Goal: Task Accomplishment & Management: Use online tool/utility

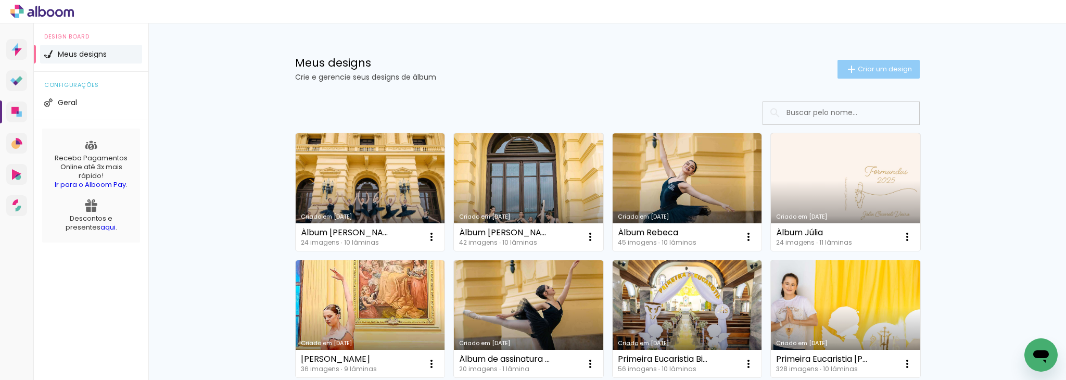
click at [869, 68] on span "Criar um design" at bounding box center [885, 69] width 54 height 7
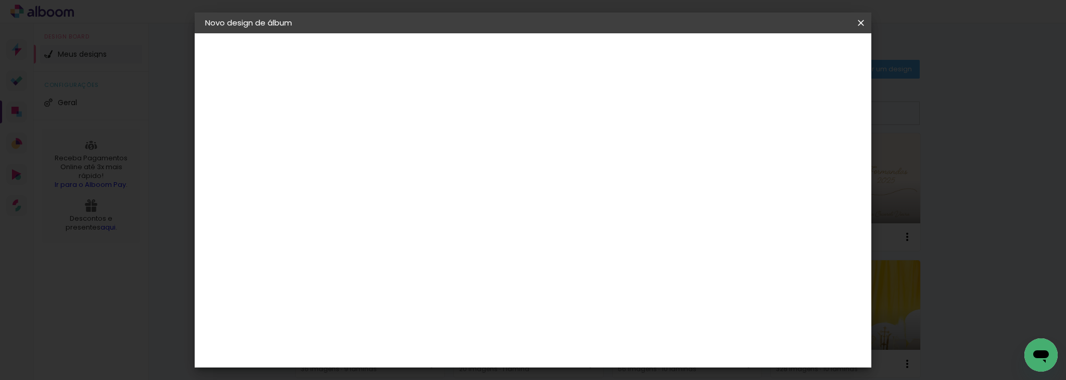
click at [375, 135] on input at bounding box center [375, 140] width 0 height 16
type input "Emanuella"
type paper-input "Emanuella"
click at [0, 0] on slot "Avançar" at bounding box center [0, 0] width 0 height 0
click at [455, 200] on input at bounding box center [401, 198] width 105 height 13
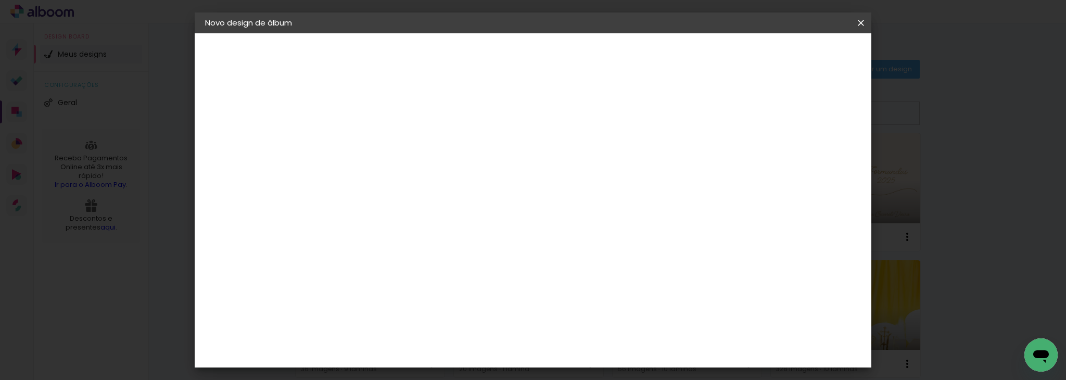
type input "digi"
type paper-input "digi"
click at [435, 239] on paper-item "Digipix Pro" at bounding box center [392, 237] width 92 height 27
click at [0, 0] on slot "Avançar" at bounding box center [0, 0] width 0 height 0
click at [429, 175] on iron-icon at bounding box center [422, 181] width 12 height 12
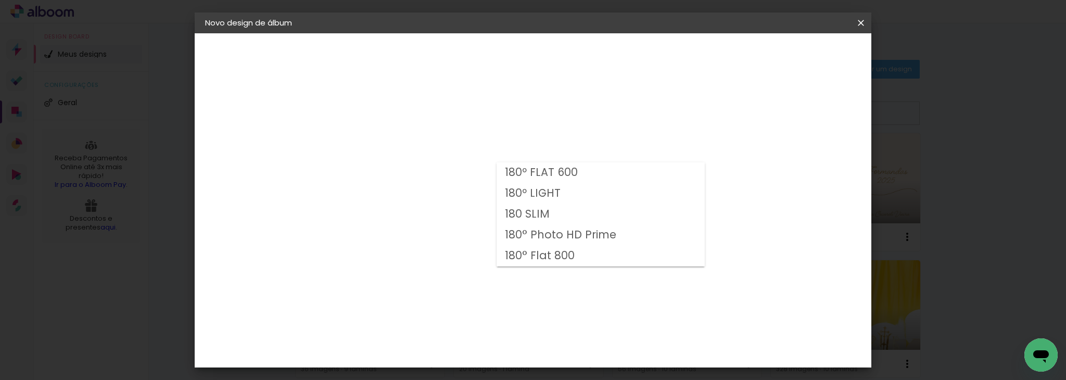
click at [569, 223] on paper-item "180 SLIM" at bounding box center [601, 214] width 208 height 21
type input "180 SLIM"
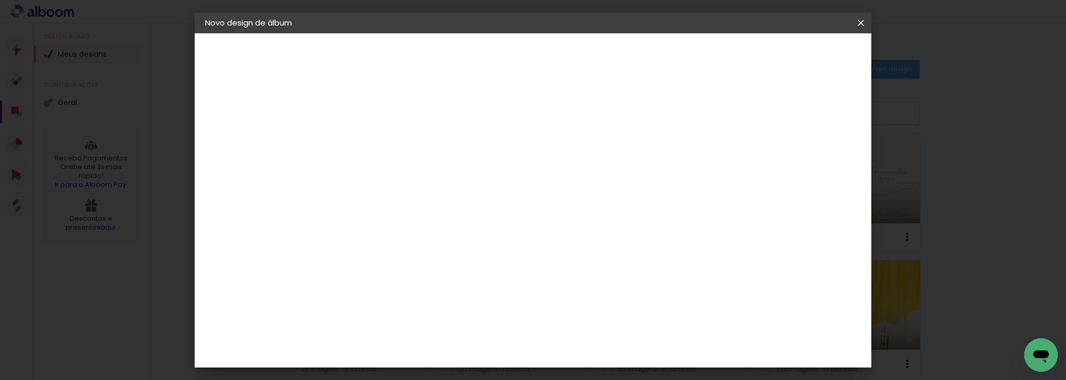
scroll to position [134, 0]
click at [0, 0] on slot "Avançar" at bounding box center [0, 0] width 0 height 0
click at [530, 111] on div at bounding box center [524, 112] width 9 height 9
type paper-checkbox "on"
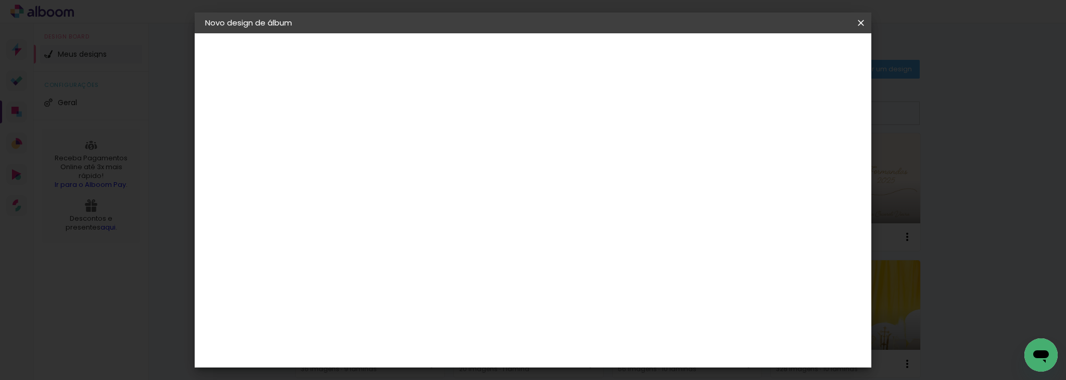
click at [588, 53] on span "Iniciar design" at bounding box center [571, 59] width 33 height 15
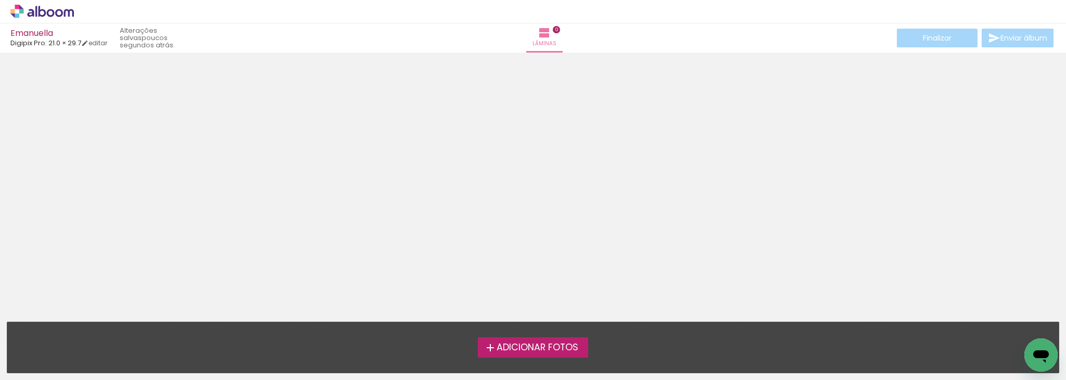
click at [531, 348] on span "Adicionar Fotos" at bounding box center [538, 347] width 82 height 9
click at [0, 0] on input "file" at bounding box center [0, 0] width 0 height 0
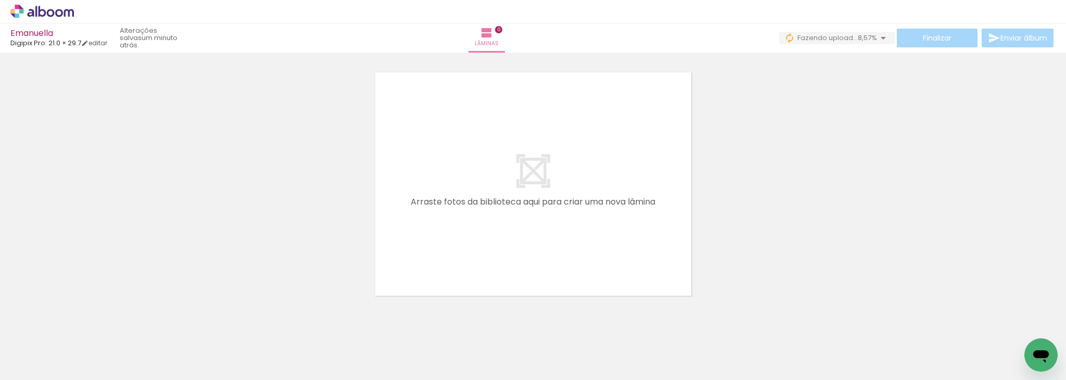
scroll to position [0, 1063]
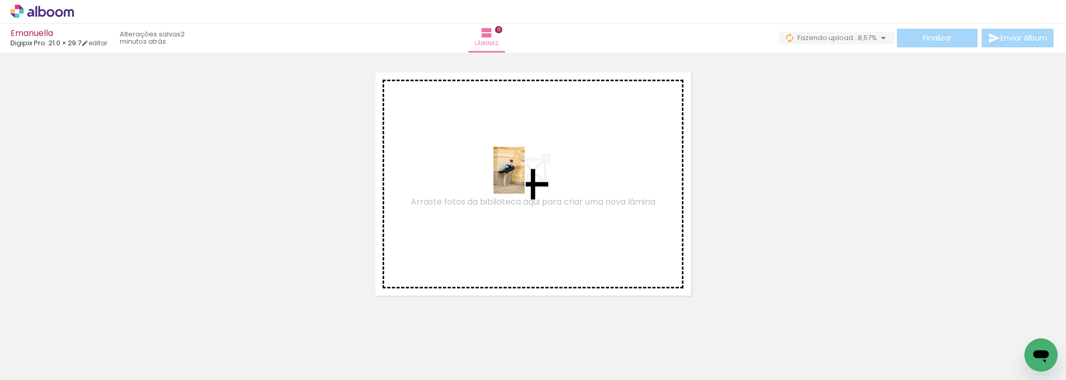
drag, startPoint x: 327, startPoint y: 354, endPoint x: 525, endPoint y: 178, distance: 265.2
click at [525, 178] on quentale-workspace at bounding box center [533, 190] width 1066 height 380
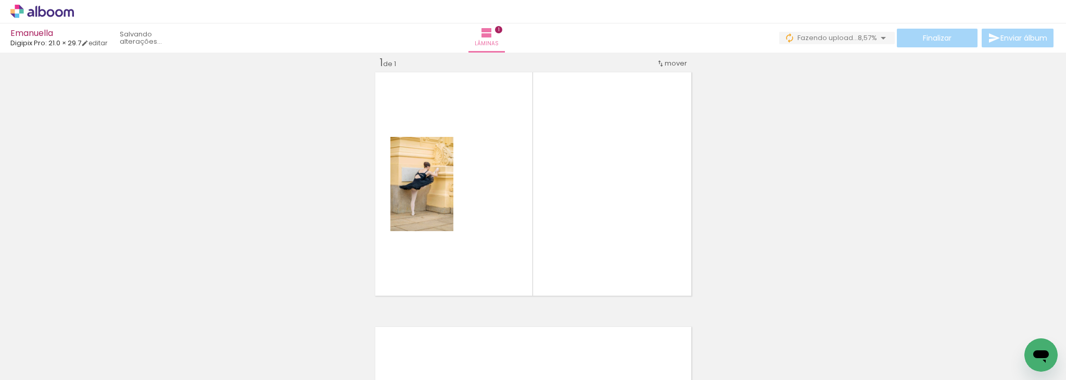
scroll to position [13, 0]
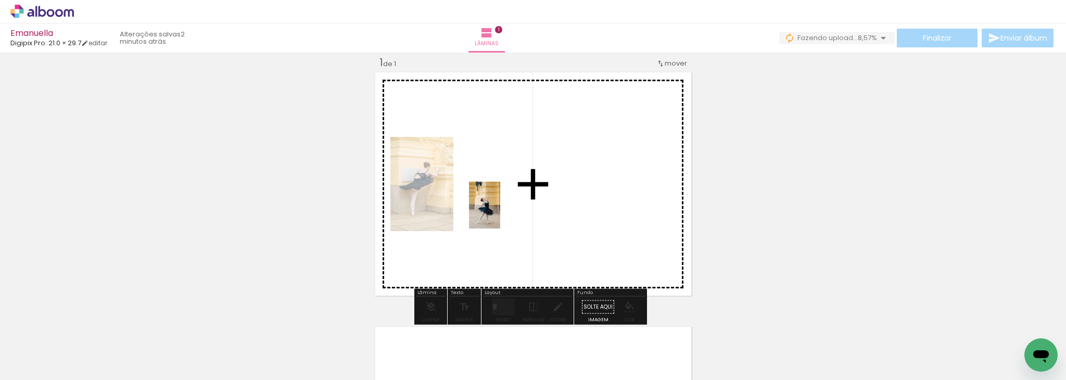
drag, startPoint x: 385, startPoint y: 359, endPoint x: 500, endPoint y: 213, distance: 185.8
click at [500, 213] on quentale-workspace at bounding box center [533, 190] width 1066 height 380
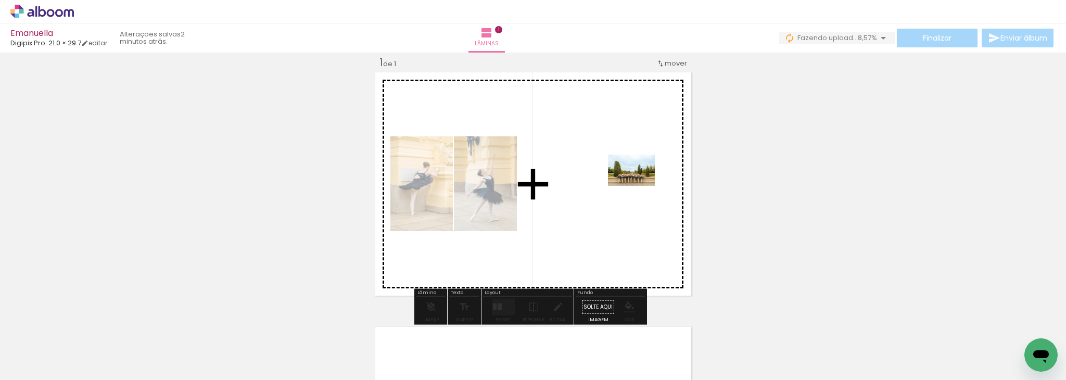
drag, startPoint x: 448, startPoint y: 350, endPoint x: 639, endPoint y: 186, distance: 252.2
click at [639, 186] on quentale-workspace at bounding box center [533, 190] width 1066 height 380
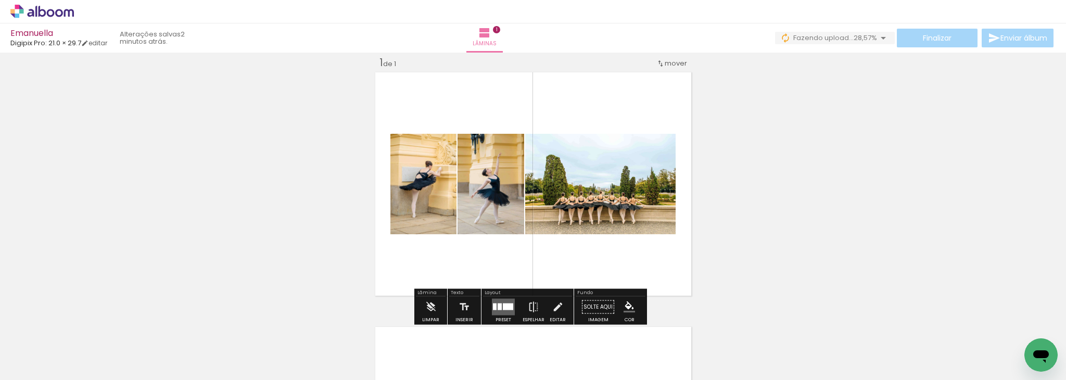
click at [752, 130] on div "Inserir lâmina 1 de 1" at bounding box center [533, 298] width 1066 height 510
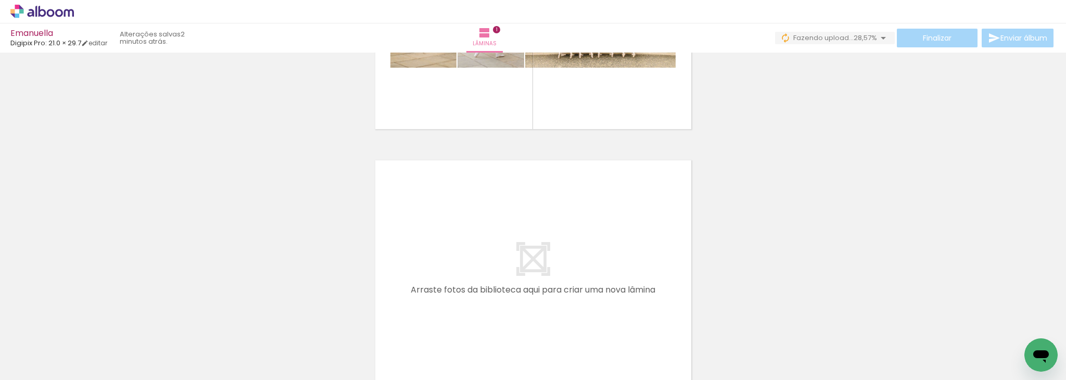
scroll to position [200, 0]
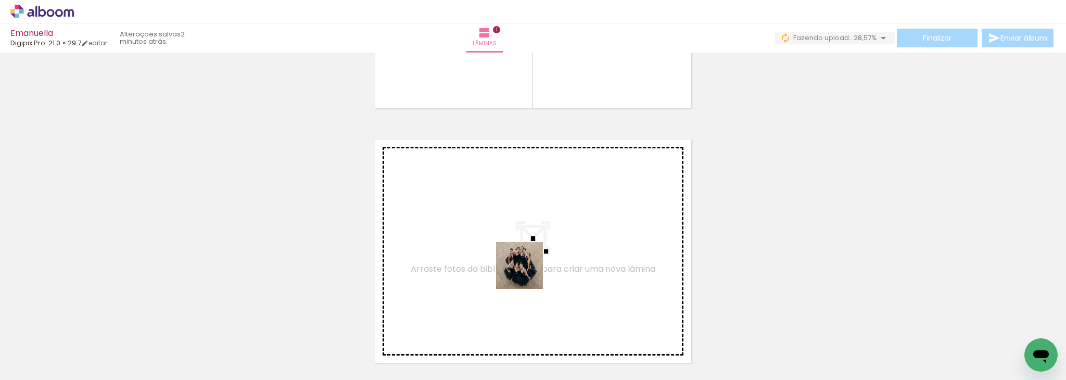
drag, startPoint x: 519, startPoint y: 344, endPoint x: 522, endPoint y: 238, distance: 106.3
click at [522, 238] on quentale-workspace at bounding box center [533, 190] width 1066 height 380
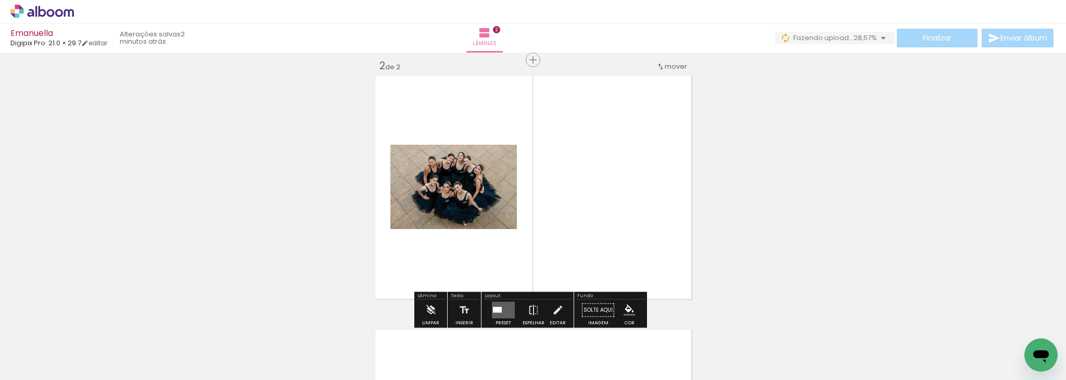
scroll to position [268, 0]
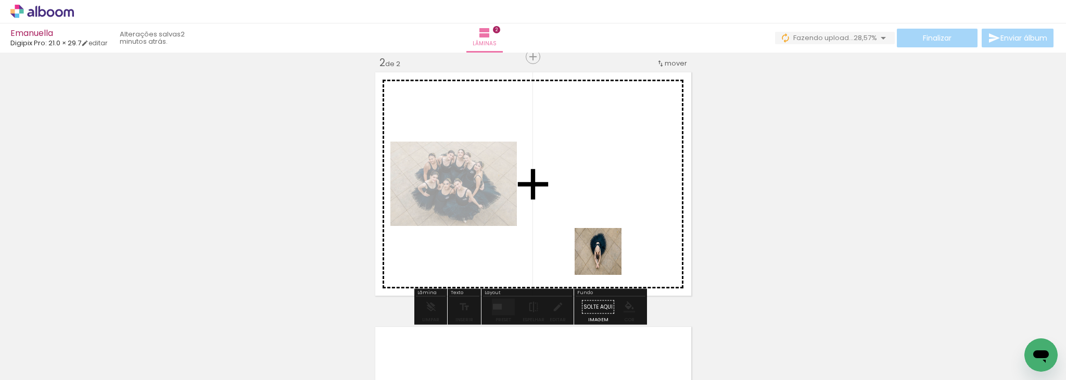
drag, startPoint x: 571, startPoint y: 355, endPoint x: 620, endPoint y: 213, distance: 149.9
click at [620, 213] on quentale-workspace at bounding box center [533, 190] width 1066 height 380
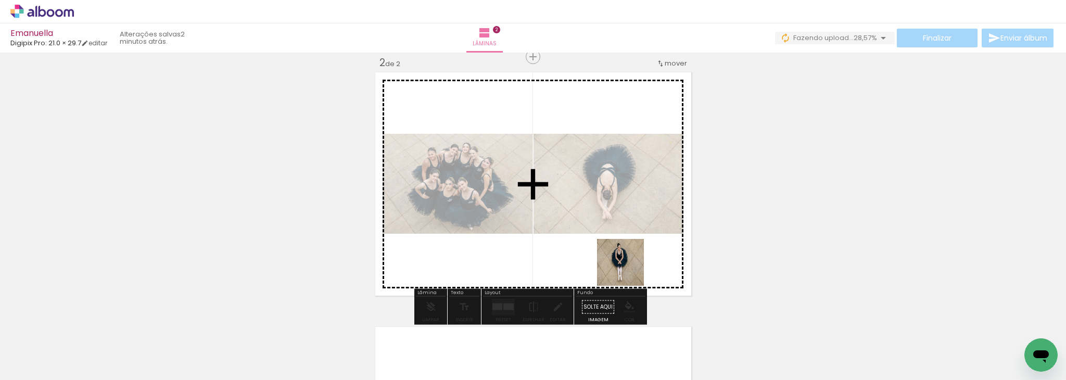
drag, startPoint x: 624, startPoint y: 357, endPoint x: 629, endPoint y: 259, distance: 98.0
click at [629, 259] on quentale-workspace at bounding box center [533, 190] width 1066 height 380
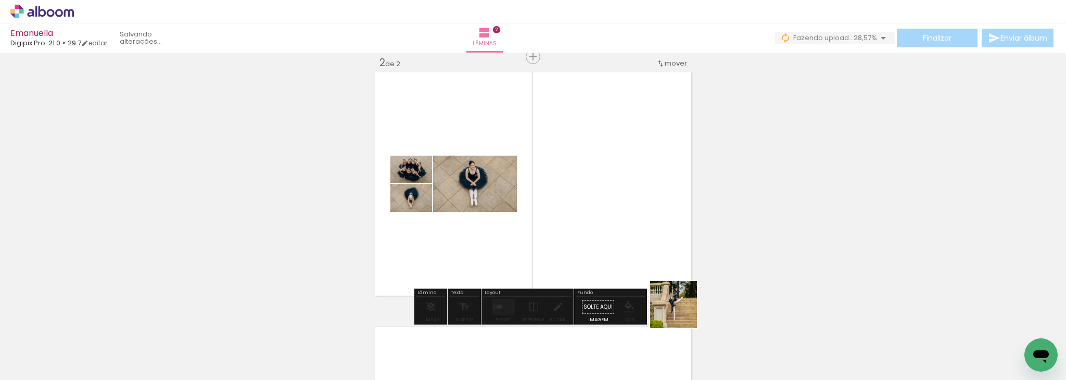
drag, startPoint x: 686, startPoint y: 344, endPoint x: 657, endPoint y: 236, distance: 112.2
click at [657, 236] on quentale-workspace at bounding box center [533, 190] width 1066 height 380
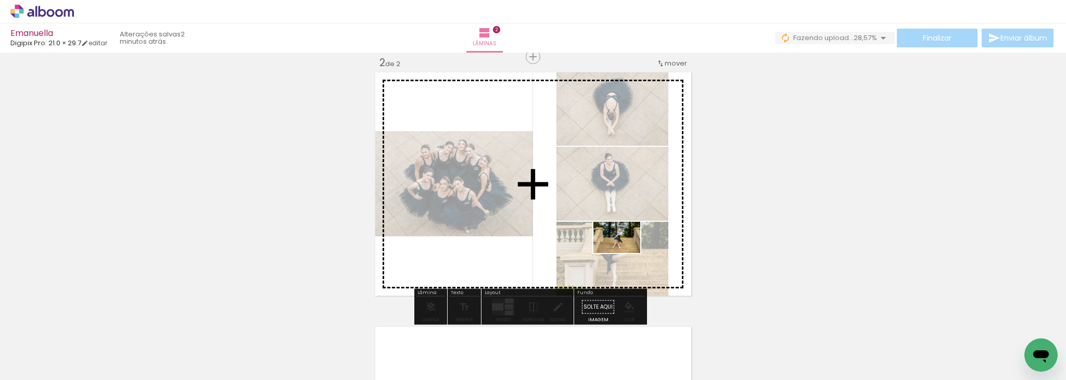
drag, startPoint x: 735, startPoint y: 348, endPoint x: 621, endPoint y: 250, distance: 149.9
click at [621, 250] on quentale-workspace at bounding box center [533, 190] width 1066 height 380
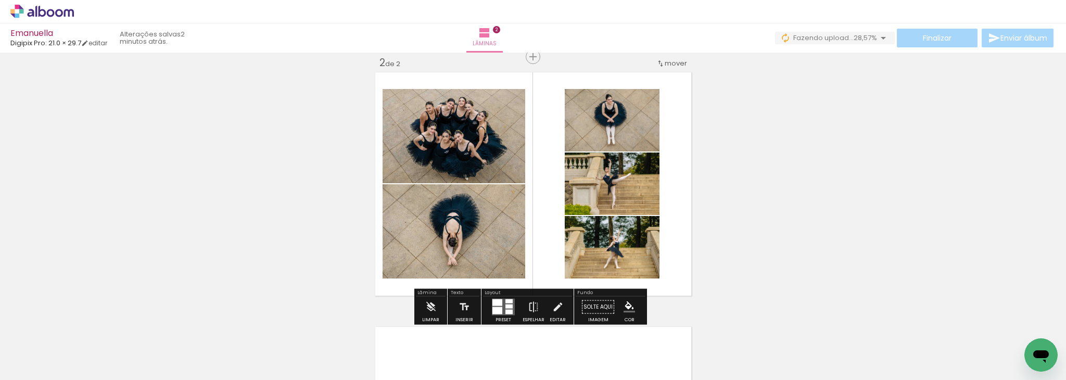
click at [506, 306] on div at bounding box center [509, 307] width 7 height 4
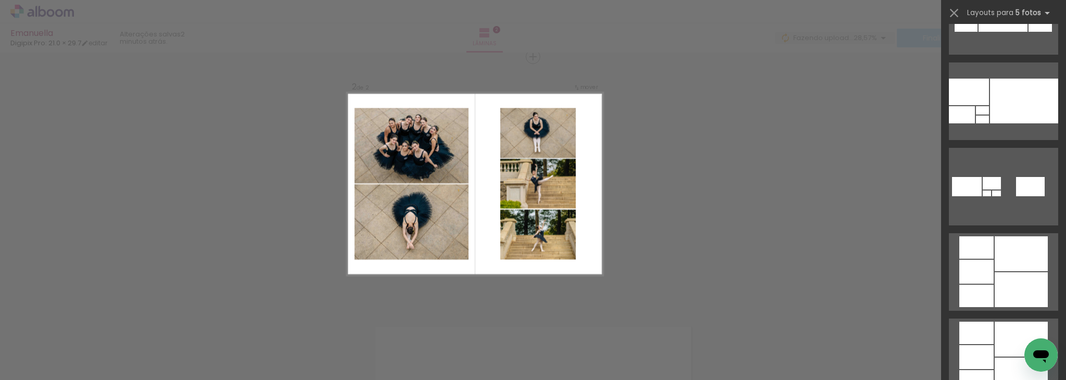
scroll to position [622, 0]
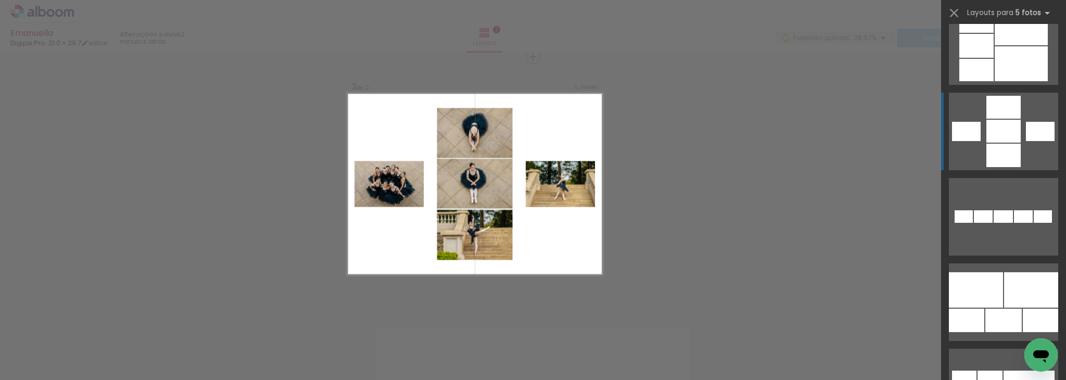
click at [994, 151] on div at bounding box center [1004, 155] width 34 height 23
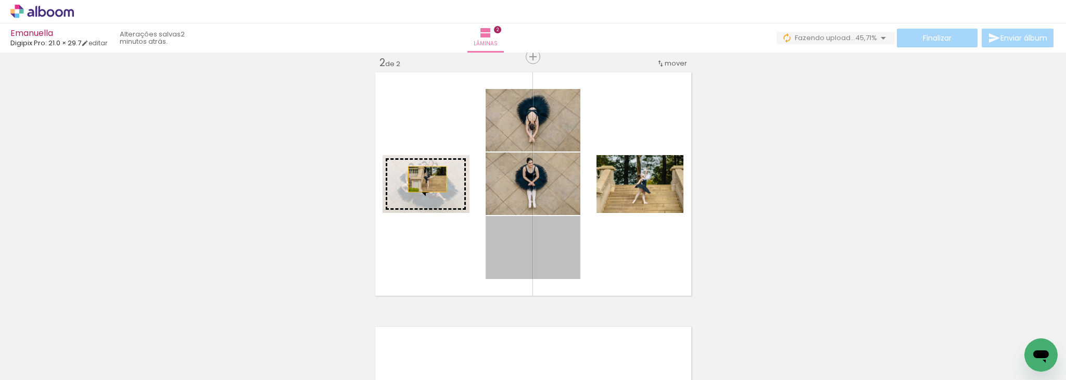
drag, startPoint x: 538, startPoint y: 255, endPoint x: 421, endPoint y: 179, distance: 140.0
click at [0, 0] on slot at bounding box center [0, 0] width 0 height 0
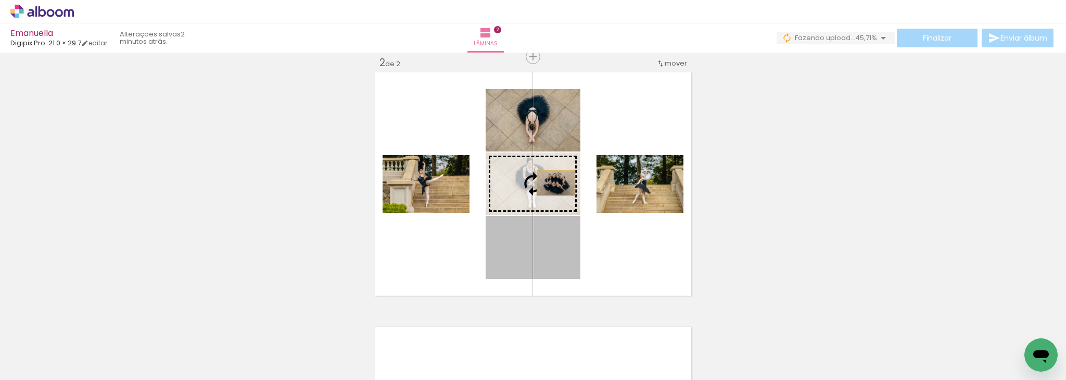
drag, startPoint x: 545, startPoint y: 251, endPoint x: 551, endPoint y: 181, distance: 70.1
click at [0, 0] on slot at bounding box center [0, 0] width 0 height 0
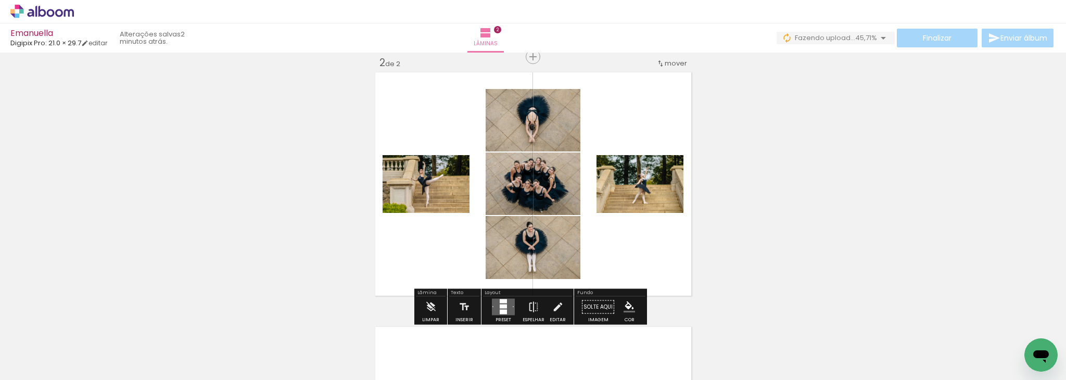
click at [840, 200] on div "Inserir lâmina 1 de 2 Inserir lâmina 2 de 2" at bounding box center [533, 171] width 1066 height 764
drag, startPoint x: 840, startPoint y: 200, endPoint x: 777, endPoint y: 190, distance: 63.4
click at [777, 190] on div "Inserir lâmina 1 de 2 Inserir lâmina 2 de 2" at bounding box center [533, 171] width 1066 height 764
click at [791, 195] on div "Inserir lâmina 1 de 2 Inserir lâmina 2 de 2" at bounding box center [533, 171] width 1066 height 764
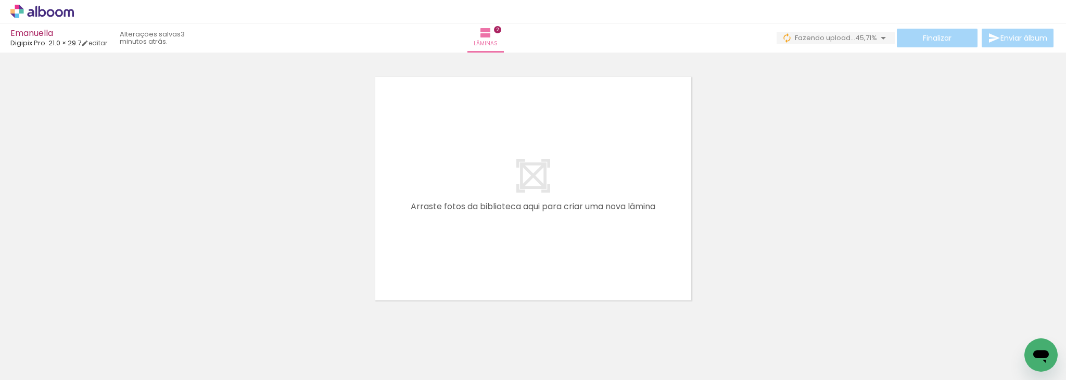
scroll to position [538, 0]
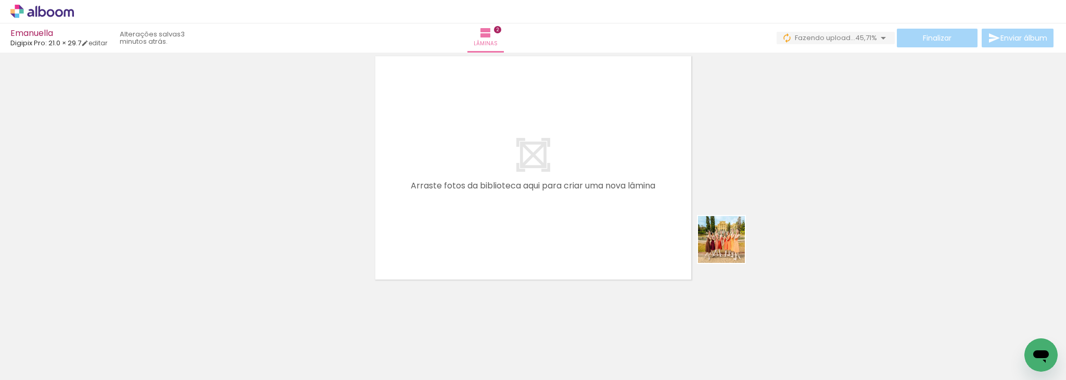
drag, startPoint x: 800, startPoint y: 348, endPoint x: 633, endPoint y: 198, distance: 224.6
click at [633, 198] on quentale-workspace at bounding box center [533, 190] width 1066 height 380
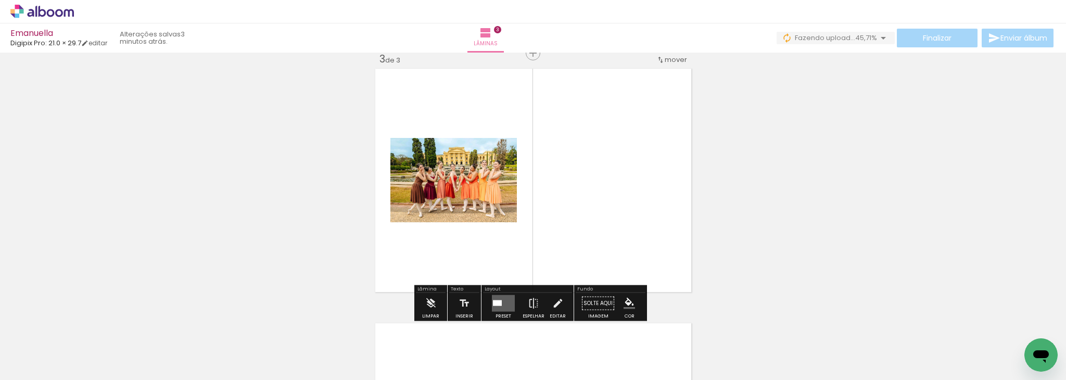
scroll to position [523, 0]
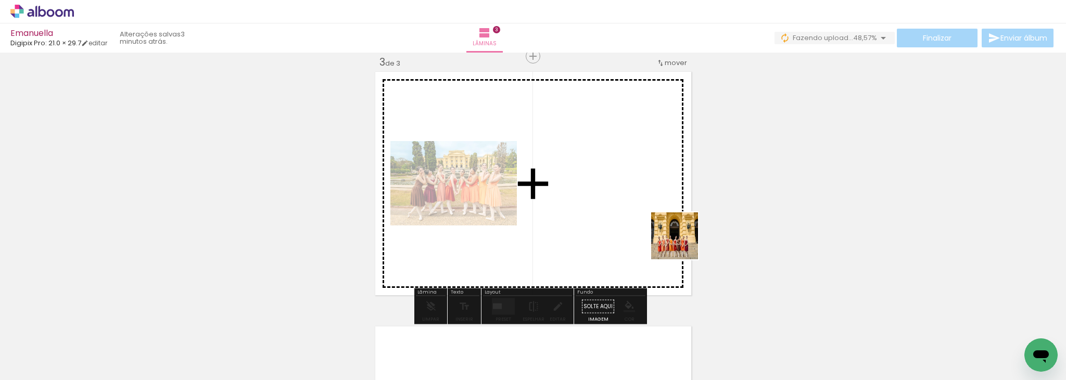
drag, startPoint x: 974, startPoint y: 347, endPoint x: 633, endPoint y: 235, distance: 359.2
click at [633, 235] on quentale-workspace at bounding box center [533, 190] width 1066 height 380
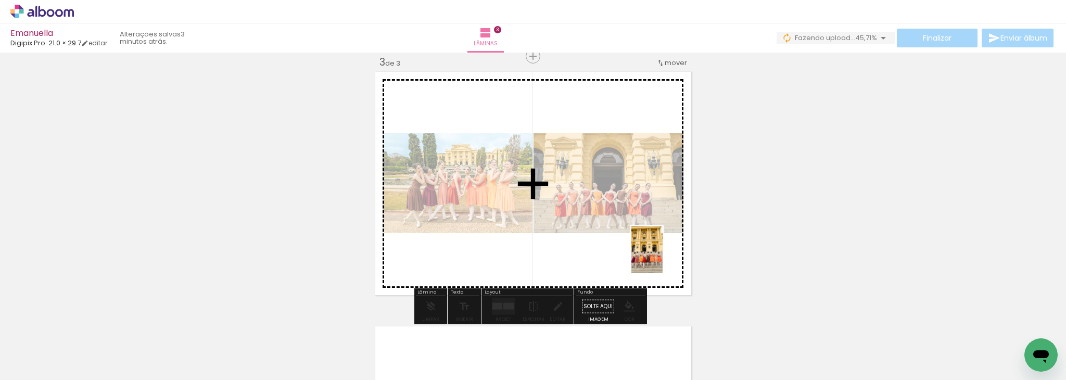
drag, startPoint x: 1024, startPoint y: 323, endPoint x: 624, endPoint y: 257, distance: 406.0
click at [624, 257] on quentale-workspace at bounding box center [533, 190] width 1066 height 380
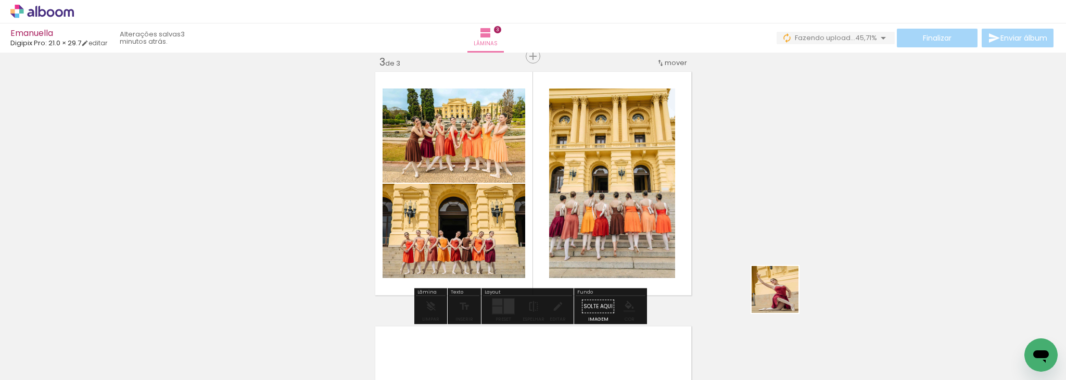
drag, startPoint x: 904, startPoint y: 344, endPoint x: 664, endPoint y: 273, distance: 249.8
click at [664, 273] on quentale-workspace at bounding box center [533, 190] width 1066 height 380
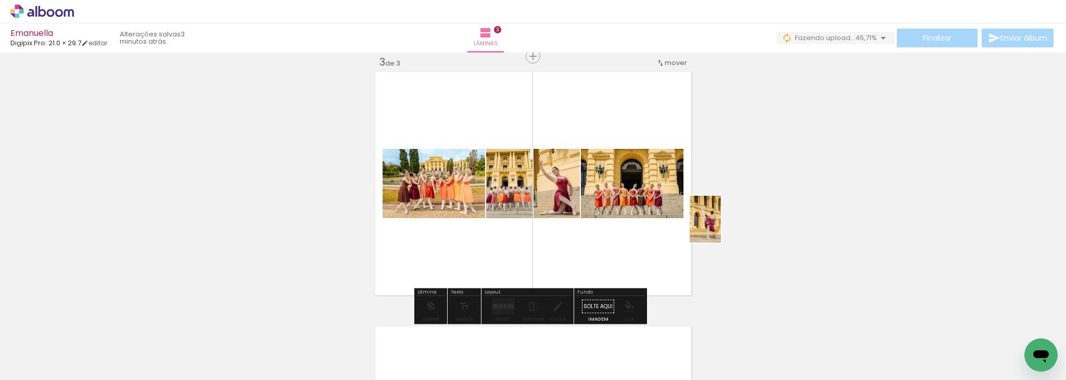
drag, startPoint x: 857, startPoint y: 350, endPoint x: 686, endPoint y: 226, distance: 211.8
click at [686, 226] on quentale-workspace at bounding box center [533, 190] width 1066 height 380
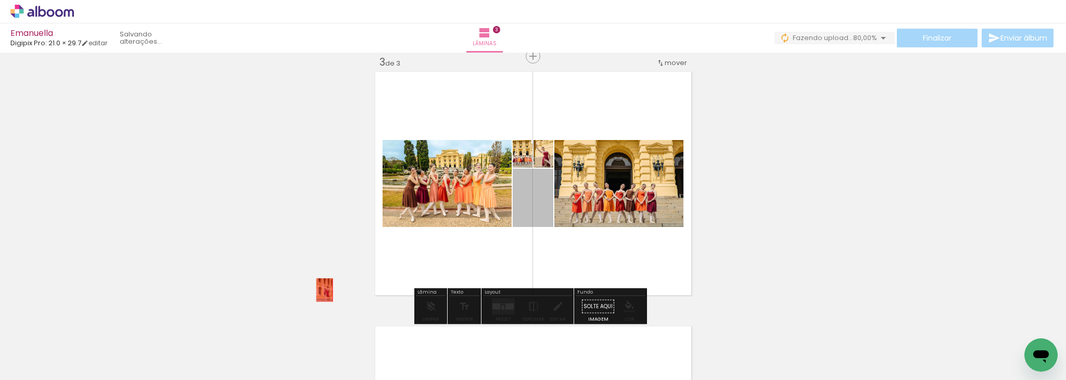
drag, startPoint x: 536, startPoint y: 195, endPoint x: 320, endPoint y: 289, distance: 235.6
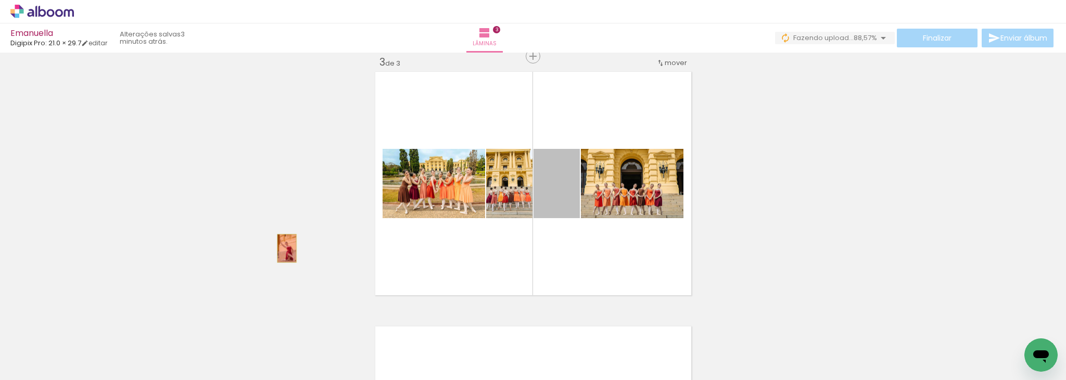
drag, startPoint x: 547, startPoint y: 201, endPoint x: 275, endPoint y: 250, distance: 276.7
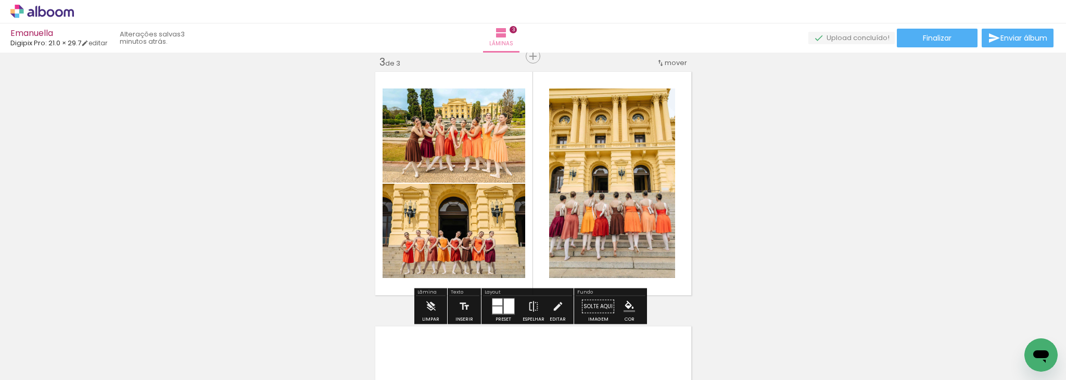
click at [504, 310] on div at bounding box center [509, 306] width 10 height 15
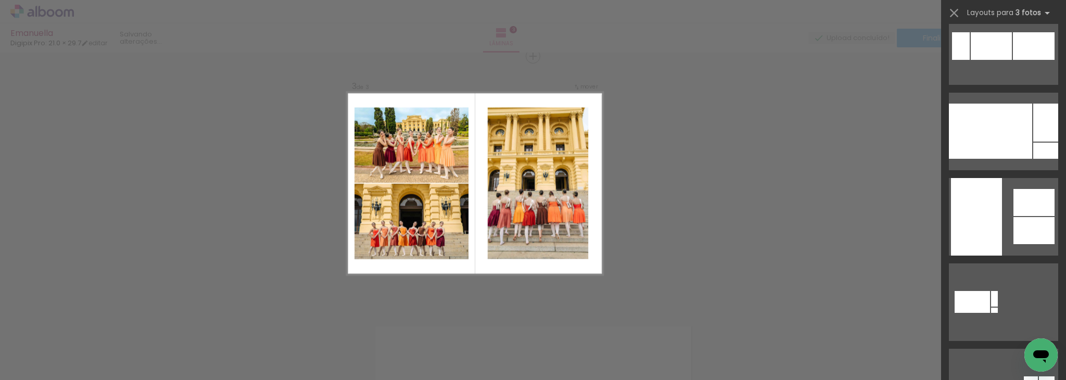
scroll to position [0, 0]
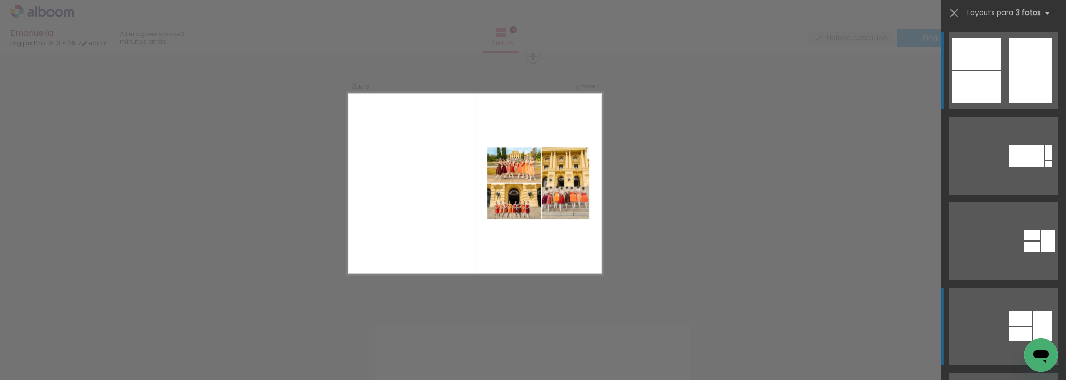
click at [1026, 323] on div at bounding box center [1020, 318] width 23 height 15
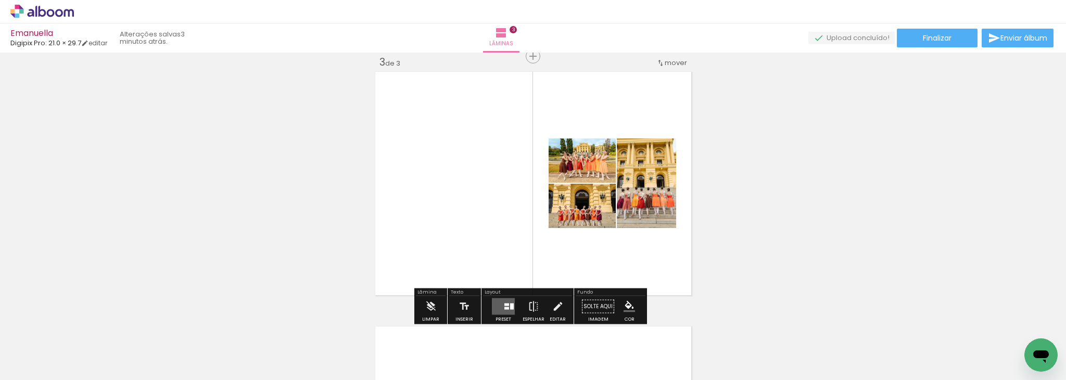
click at [737, 223] on div "Inserir lâmina 1 de 3 Inserir lâmina 2 de 3 Inserir lâmina 3 de 3" at bounding box center [533, 42] width 1066 height 1019
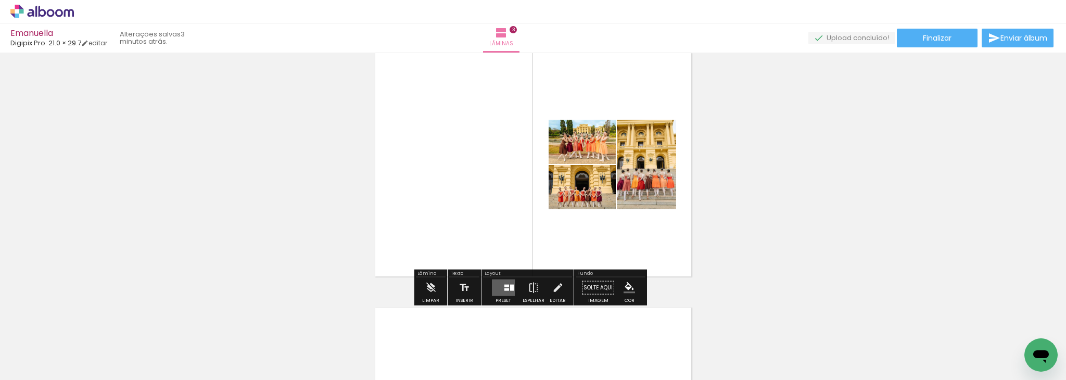
click at [736, 219] on div "Inserir lâmina 1 de 3 Inserir lâmina 2 de 3 Inserir lâmina 3 de 3" at bounding box center [533, 24] width 1066 height 1019
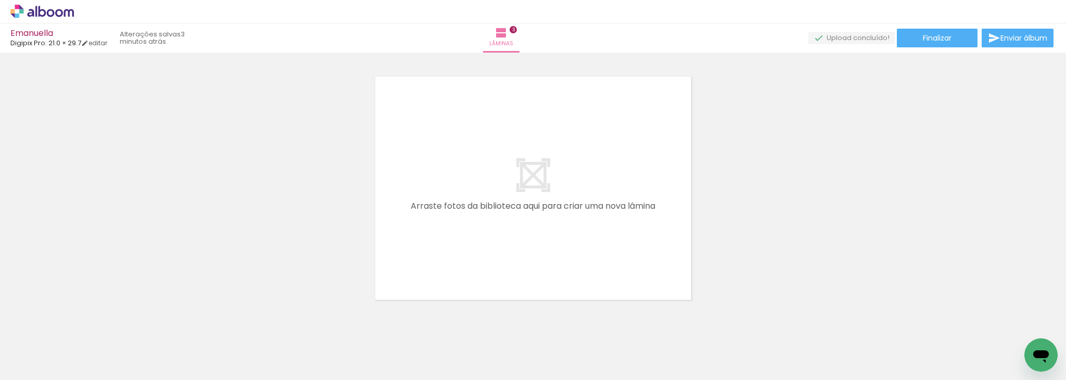
scroll to position [794, 0]
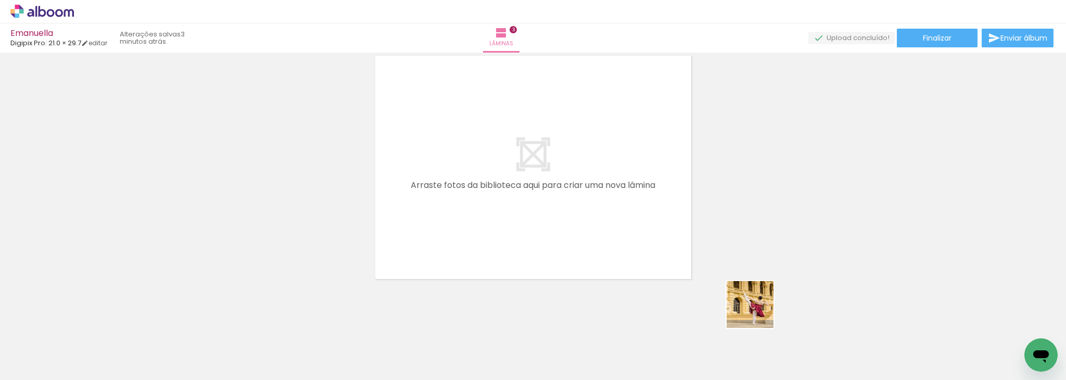
drag, startPoint x: 860, startPoint y: 354, endPoint x: 633, endPoint y: 239, distance: 254.5
click at [633, 239] on quentale-workspace at bounding box center [533, 190] width 1066 height 380
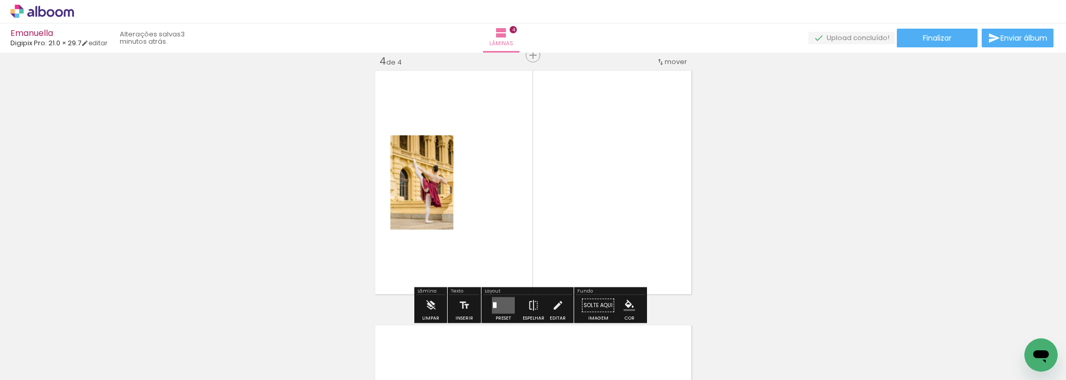
scroll to position [777, 0]
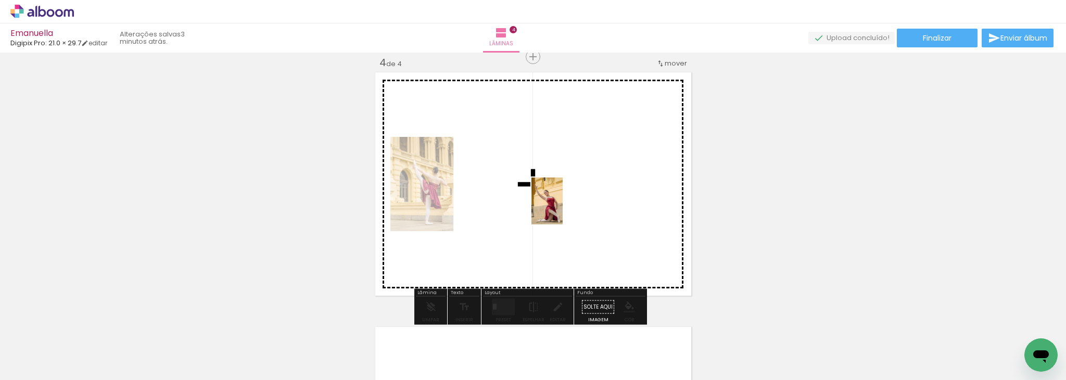
drag, startPoint x: 908, startPoint y: 342, endPoint x: 563, endPoint y: 209, distance: 369.9
click at [563, 209] on quentale-workspace at bounding box center [533, 190] width 1066 height 380
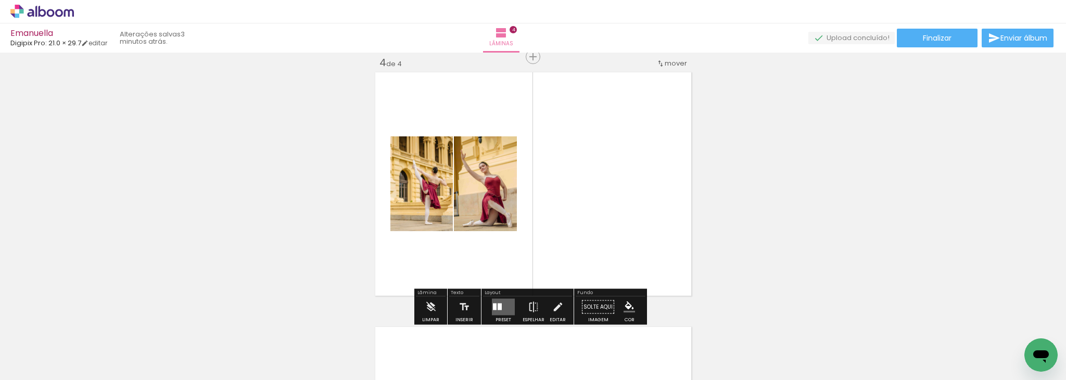
click at [499, 311] on quentale-layouter at bounding box center [503, 307] width 23 height 17
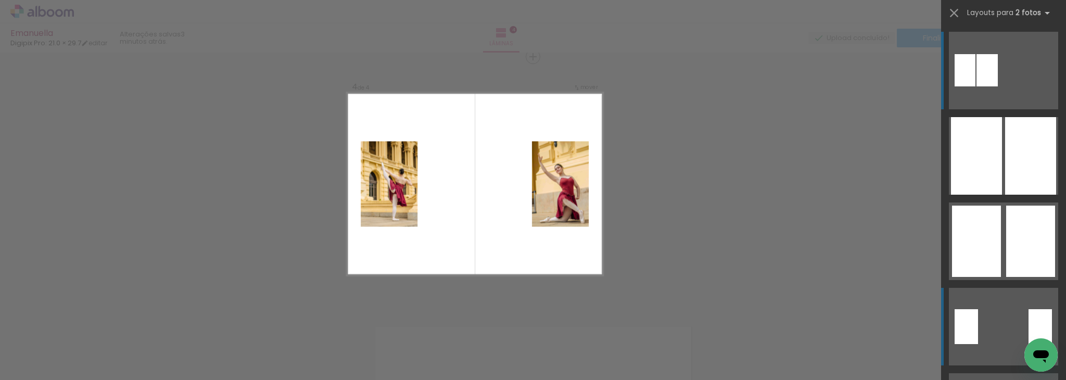
click at [1016, 309] on quentale-layouter at bounding box center [1003, 327] width 109 height 78
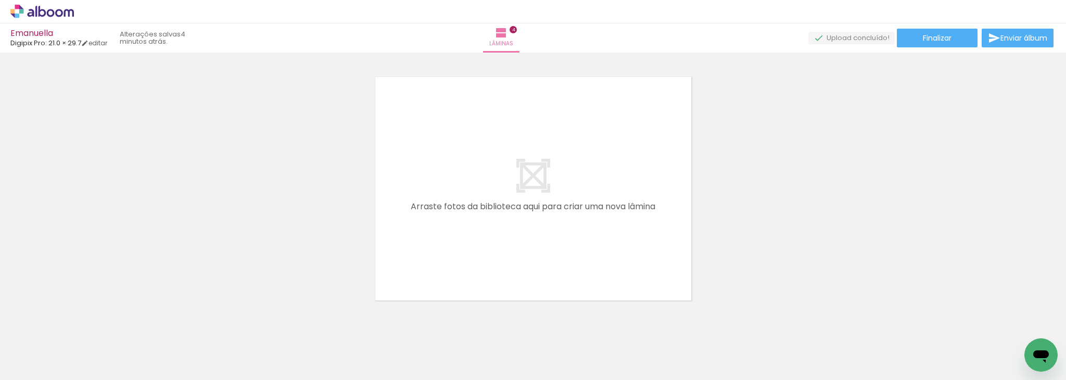
scroll to position [0, 0]
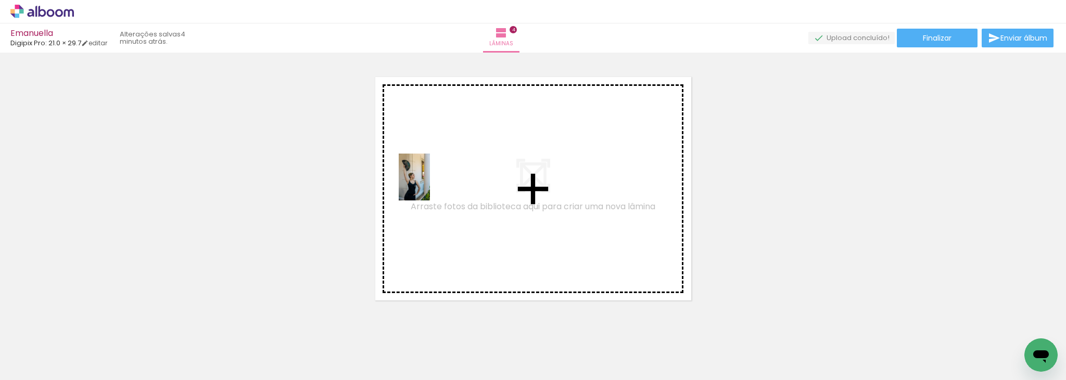
drag, startPoint x: 109, startPoint y: 348, endPoint x: 432, endPoint y: 185, distance: 361.4
click at [432, 185] on quentale-workspace at bounding box center [533, 190] width 1066 height 380
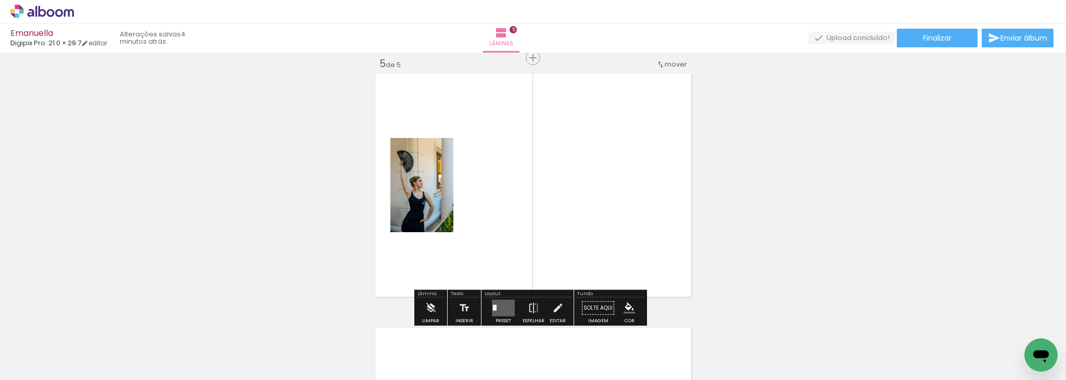
scroll to position [1032, 0]
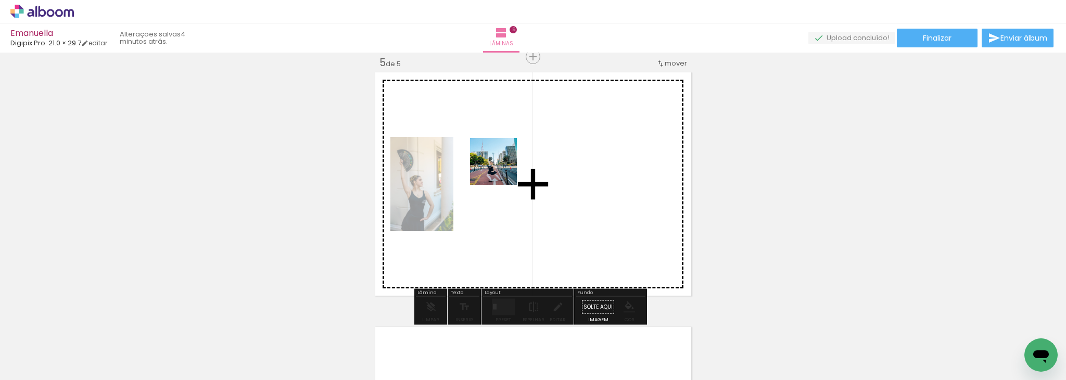
drag, startPoint x: 185, startPoint y: 350, endPoint x: 650, endPoint y: 105, distance: 526.0
click at [650, 105] on quentale-workspace at bounding box center [533, 190] width 1066 height 380
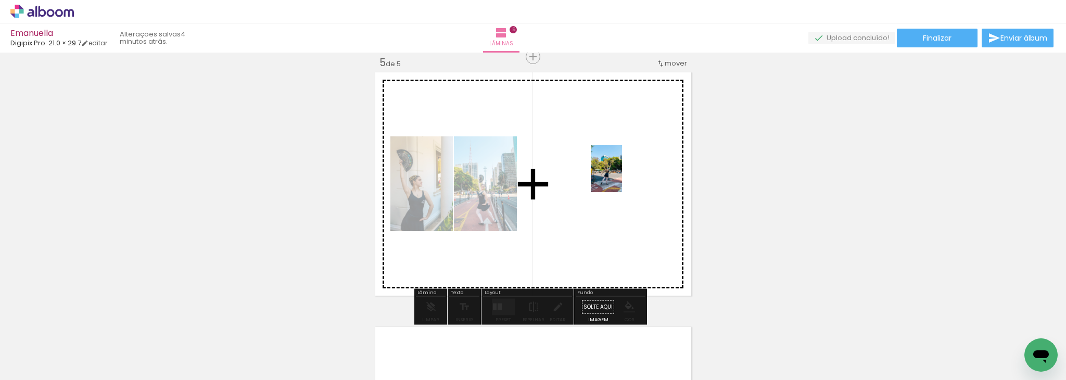
drag, startPoint x: 232, startPoint y: 355, endPoint x: 626, endPoint y: 177, distance: 432.6
click at [626, 177] on quentale-workspace at bounding box center [533, 190] width 1066 height 380
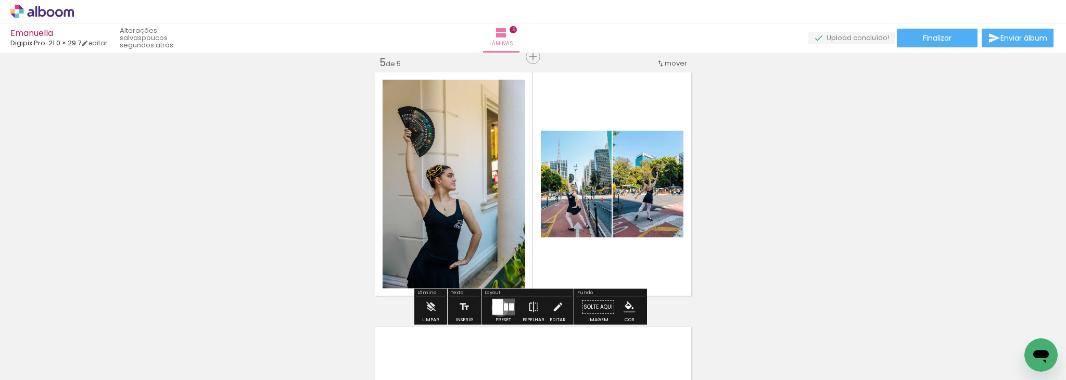
click at [498, 308] on div at bounding box center [498, 307] width 10 height 16
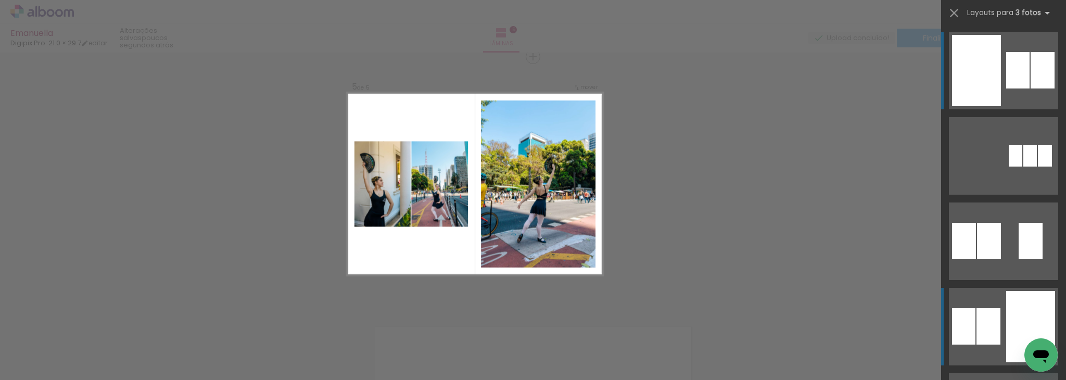
click at [1013, 299] on div at bounding box center [1031, 326] width 49 height 71
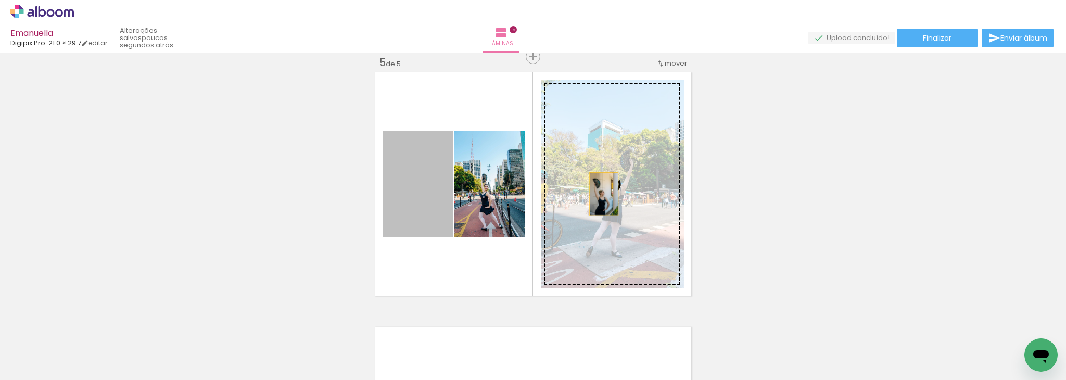
drag, startPoint x: 403, startPoint y: 193, endPoint x: 617, endPoint y: 193, distance: 214.0
click at [0, 0] on slot at bounding box center [0, 0] width 0 height 0
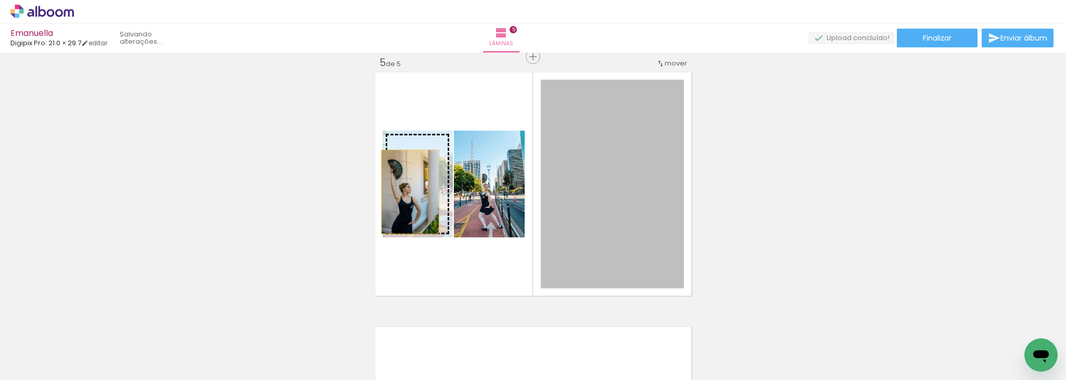
drag, startPoint x: 608, startPoint y: 198, endPoint x: 406, endPoint y: 192, distance: 202.1
click at [0, 0] on slot at bounding box center [0, 0] width 0 height 0
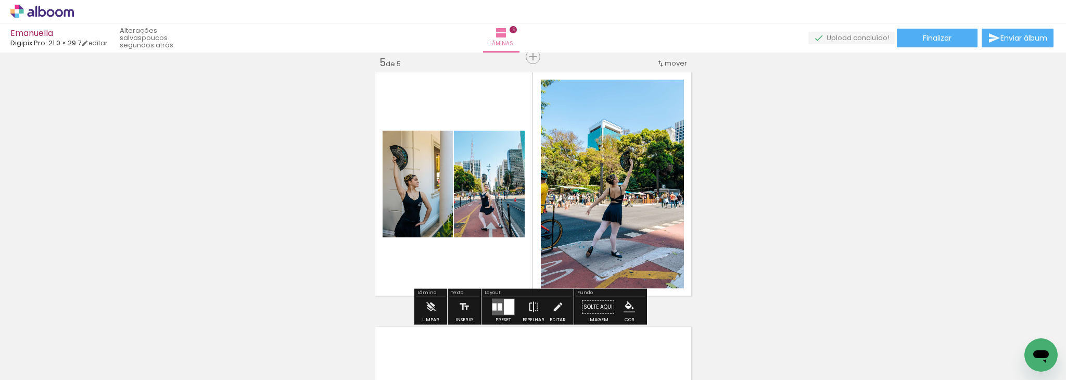
click at [506, 301] on div at bounding box center [509, 307] width 10 height 16
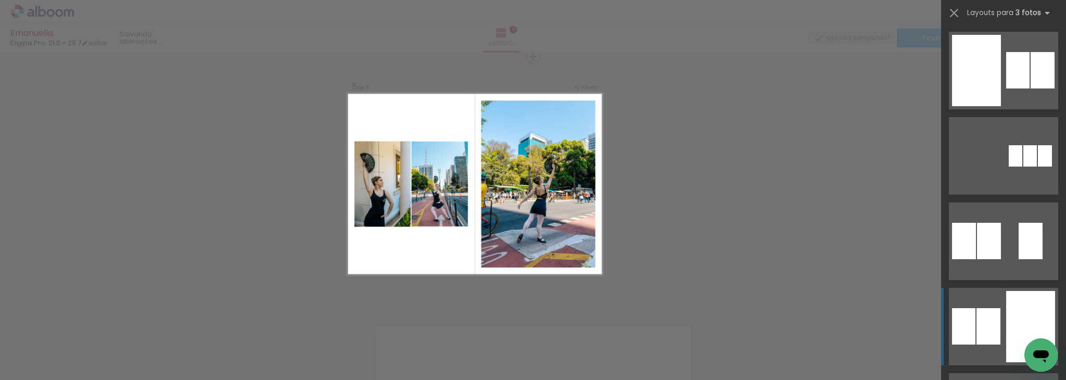
scroll to position [256, 0]
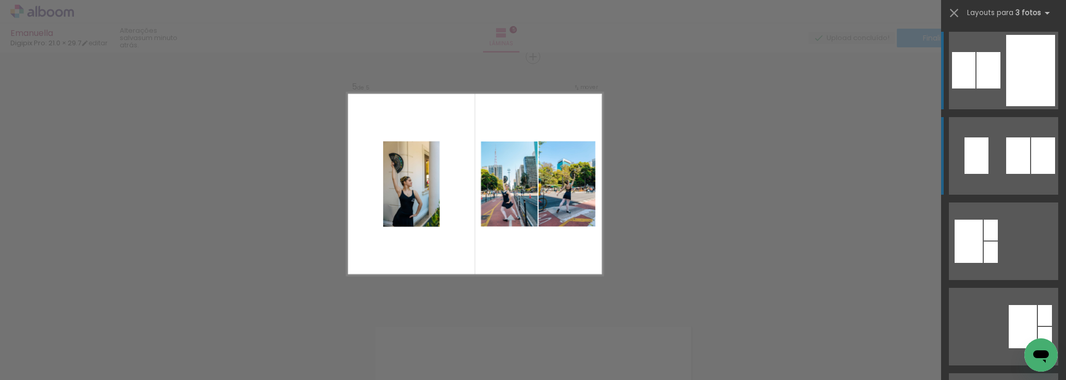
click at [1032, 171] on div at bounding box center [1044, 155] width 24 height 36
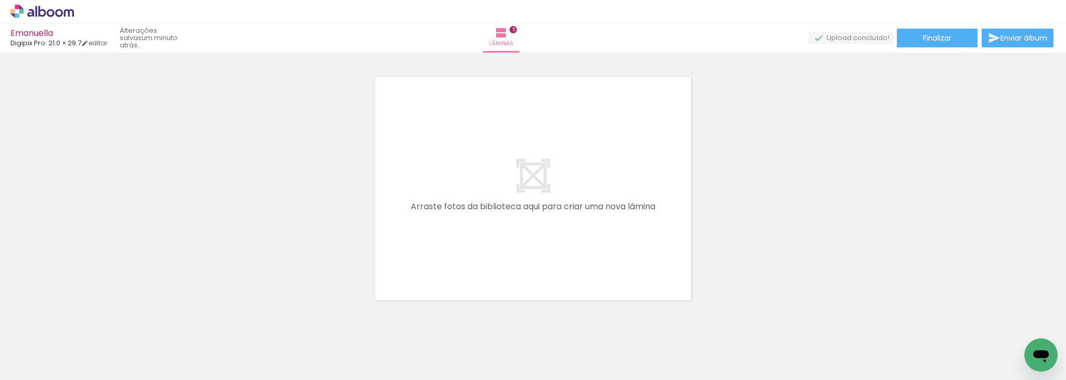
scroll to position [1302, 0]
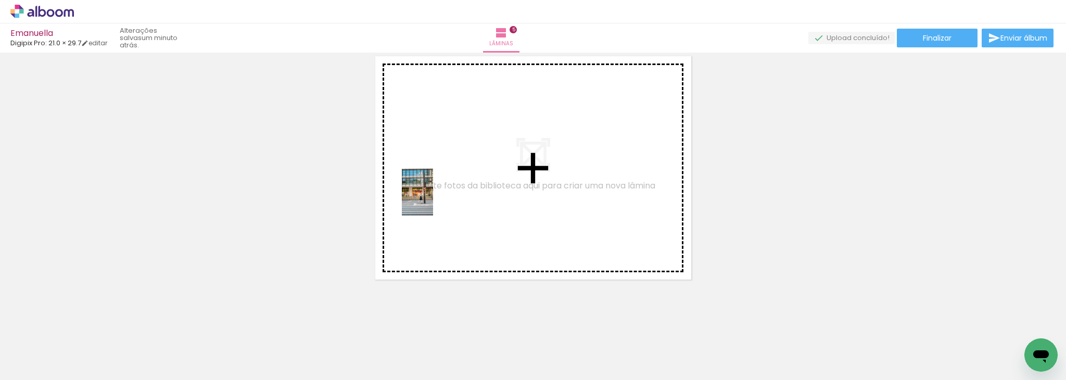
drag, startPoint x: 283, startPoint y: 351, endPoint x: 433, endPoint y: 199, distance: 213.2
click at [433, 199] on quentale-workspace at bounding box center [533, 190] width 1066 height 380
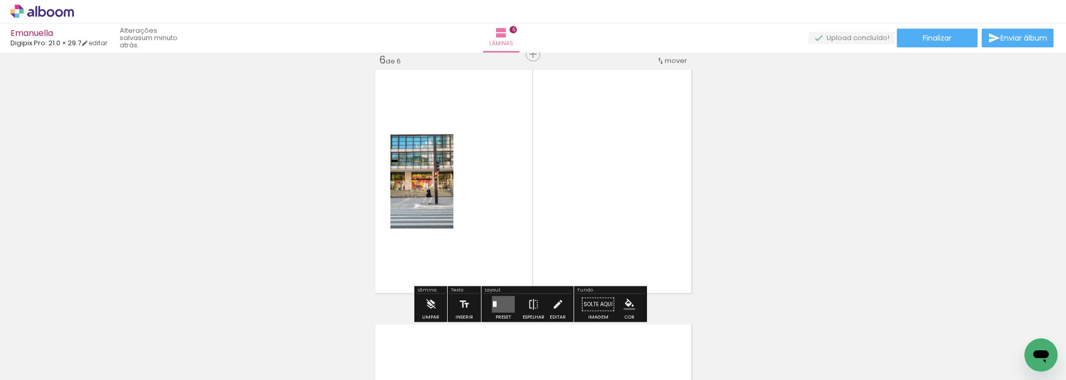
scroll to position [1286, 0]
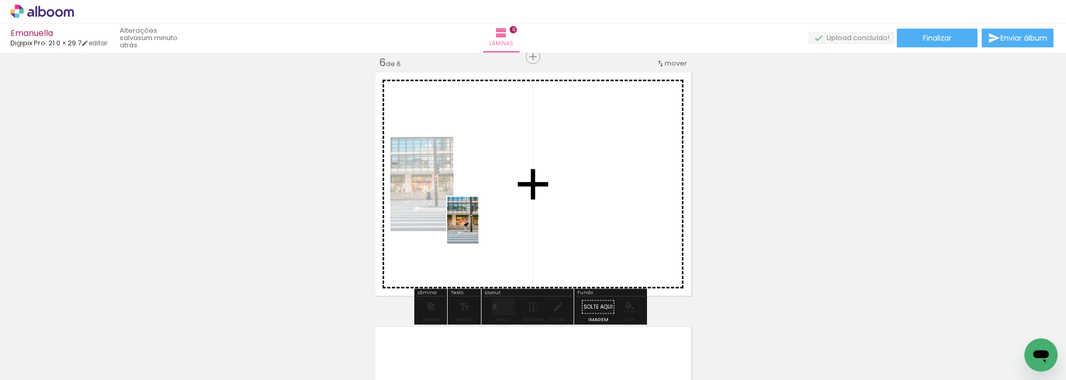
drag, startPoint x: 345, startPoint y: 351, endPoint x: 493, endPoint y: 220, distance: 197.7
click at [493, 220] on quentale-workspace at bounding box center [533, 190] width 1066 height 380
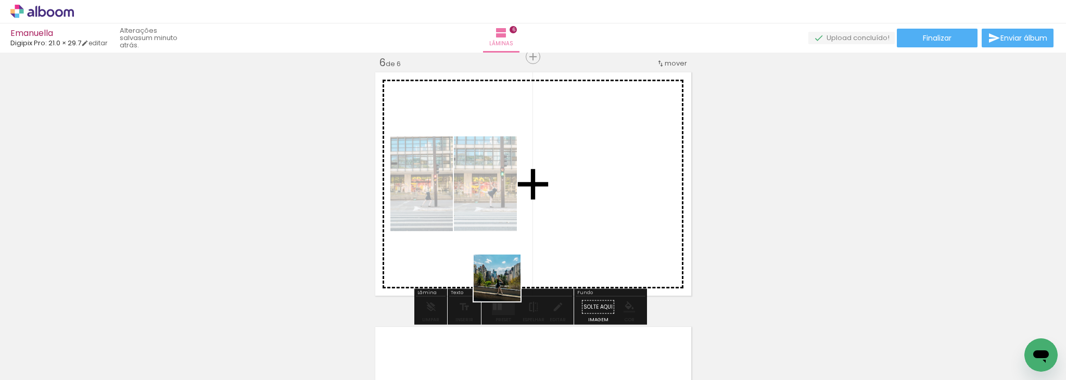
drag, startPoint x: 401, startPoint y: 352, endPoint x: 705, endPoint y: 158, distance: 360.6
click at [705, 158] on quentale-workspace at bounding box center [533, 190] width 1066 height 380
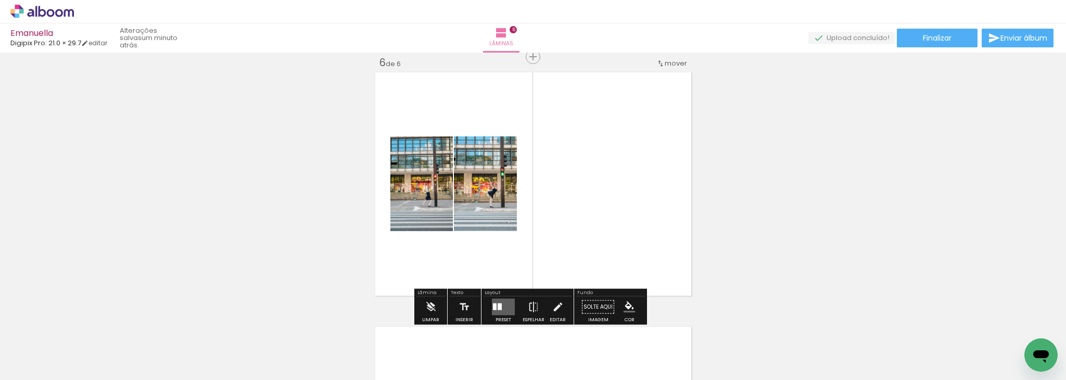
drag, startPoint x: 404, startPoint y: 354, endPoint x: 600, endPoint y: 190, distance: 255.8
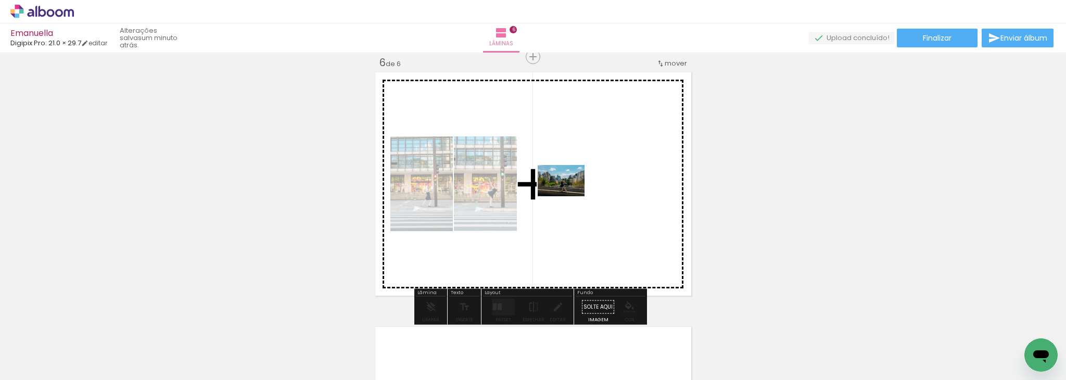
drag, startPoint x: 600, startPoint y: 190, endPoint x: 579, endPoint y: 192, distance: 21.5
click at [579, 192] on quentale-workspace at bounding box center [533, 190] width 1066 height 380
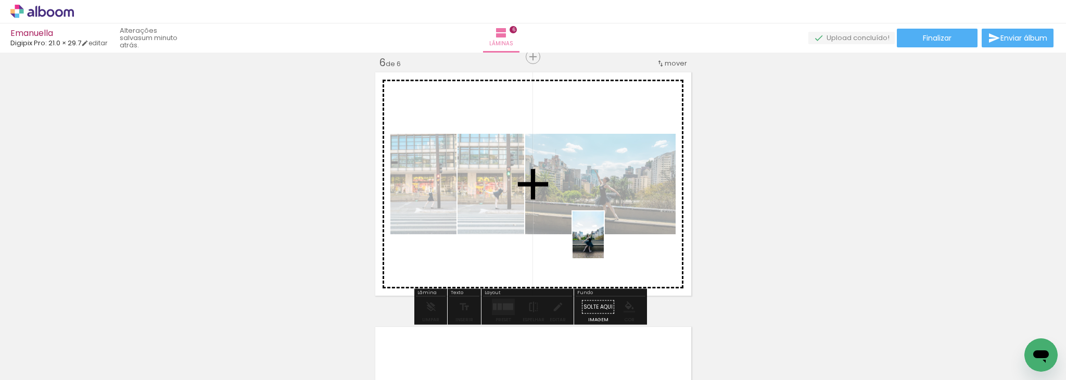
drag, startPoint x: 456, startPoint y: 352, endPoint x: 604, endPoint y: 243, distance: 183.6
click at [604, 243] on quentale-workspace at bounding box center [533, 190] width 1066 height 380
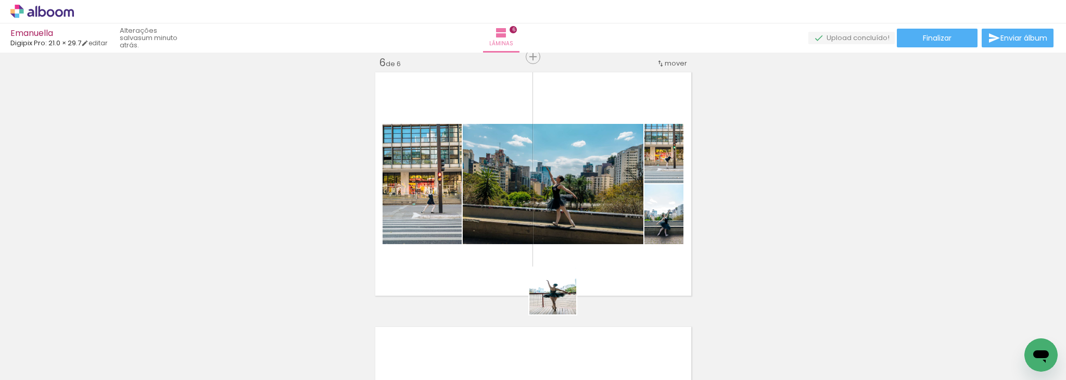
drag, startPoint x: 517, startPoint y: 350, endPoint x: 602, endPoint y: 260, distance: 124.1
click at [602, 260] on quentale-workspace at bounding box center [533, 190] width 1066 height 380
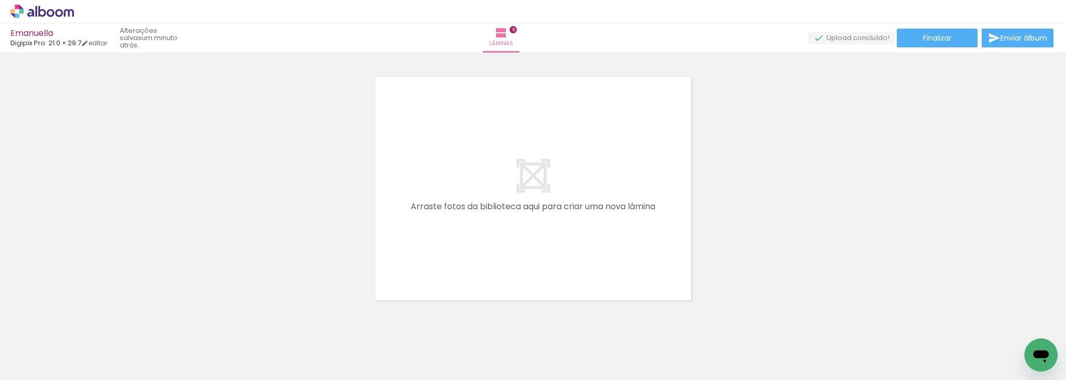
scroll to position [1556, 0]
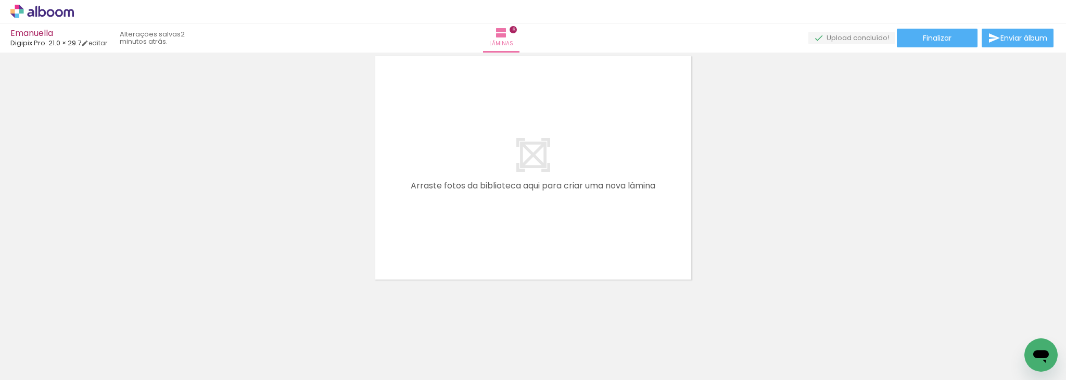
scroll to position [256, 0]
drag, startPoint x: 583, startPoint y: 349, endPoint x: 562, endPoint y: 241, distance: 110.3
click at [562, 241] on quentale-workspace at bounding box center [533, 190] width 1066 height 380
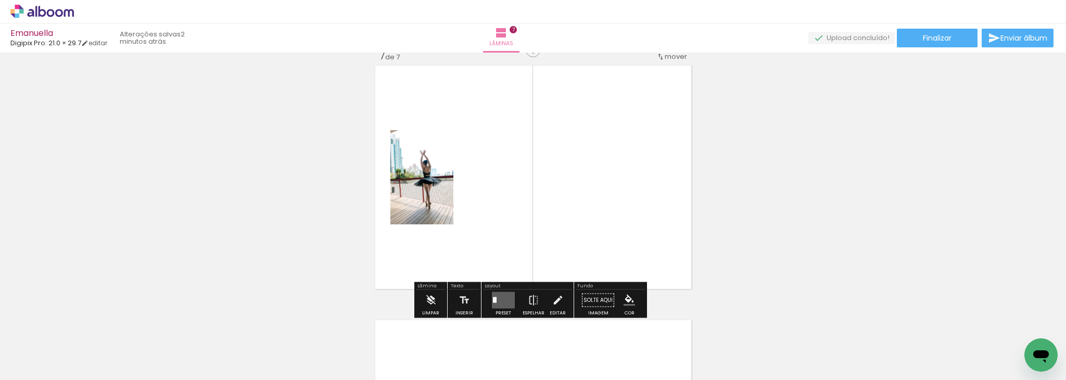
scroll to position [1541, 0]
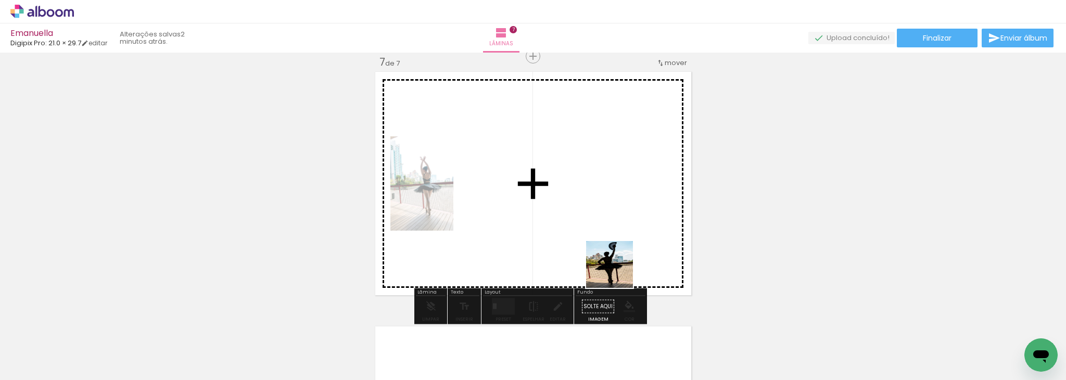
drag, startPoint x: 635, startPoint y: 354, endPoint x: 609, endPoint y: 250, distance: 107.0
click at [609, 250] on quentale-workspace at bounding box center [533, 190] width 1066 height 380
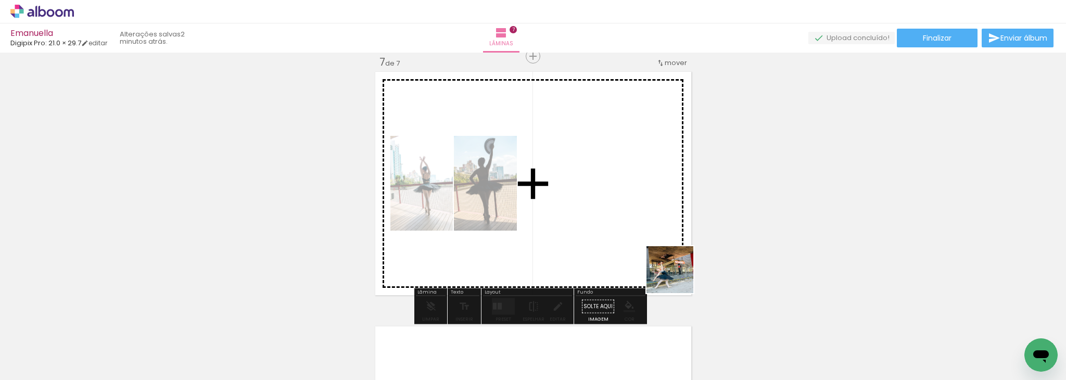
drag, startPoint x: 695, startPoint y: 352, endPoint x: 649, endPoint y: 230, distance: 130.5
click at [649, 230] on quentale-workspace at bounding box center [533, 190] width 1066 height 380
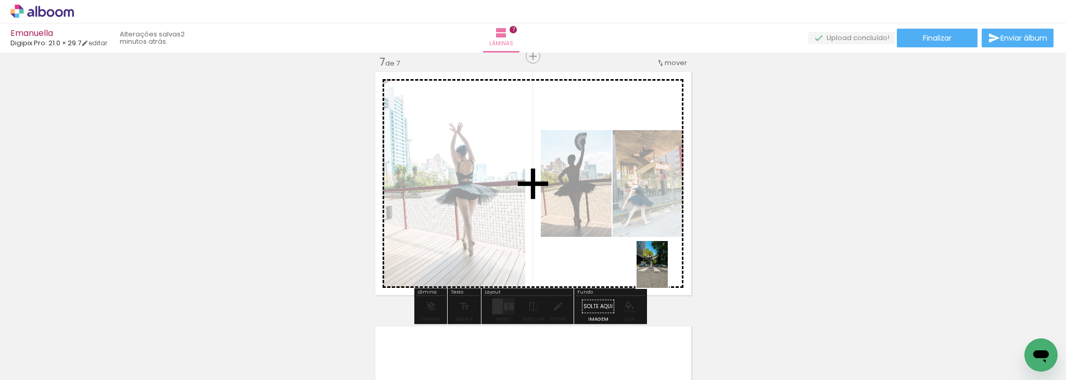
drag, startPoint x: 756, startPoint y: 359, endPoint x: 662, endPoint y: 262, distance: 134.4
click at [662, 262] on quentale-workspace at bounding box center [533, 190] width 1066 height 380
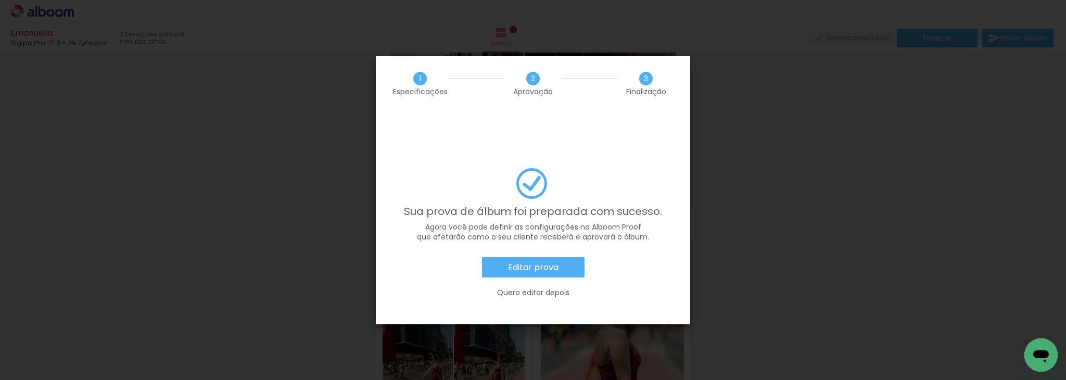
scroll to position [0, 527]
click at [560, 257] on paper-button "Editar prova" at bounding box center [533, 267] width 103 height 21
